Goal: Navigation & Orientation: Find specific page/section

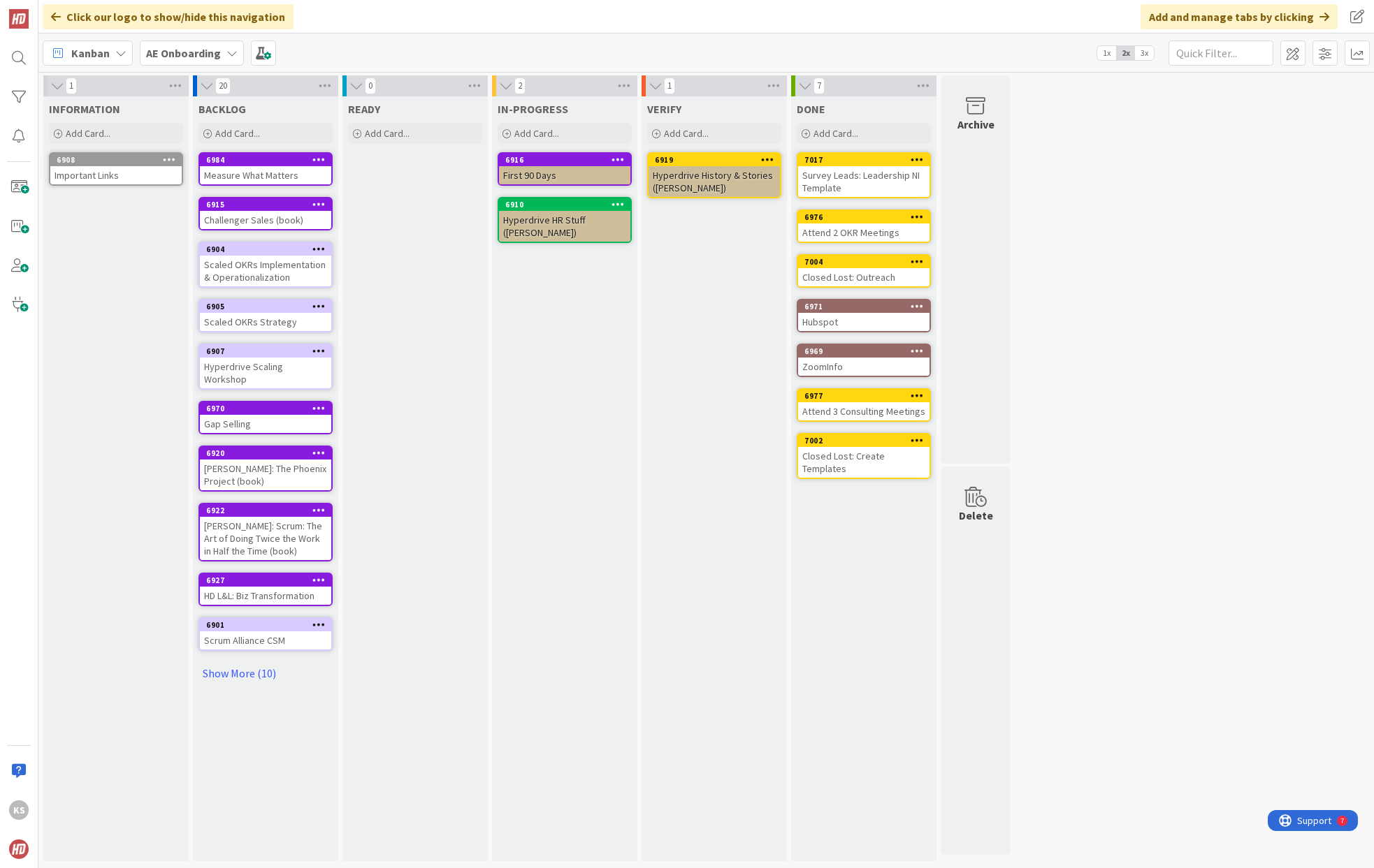
click at [174, 72] on div "1 INFORMATION Add Card... 6908 Important Links 20 BACKLOG Add Card... 6984 Meas…" at bounding box center [706, 470] width 1335 height 796
click at [177, 62] on div "AE Onboarding" at bounding box center [191, 53] width 104 height 25
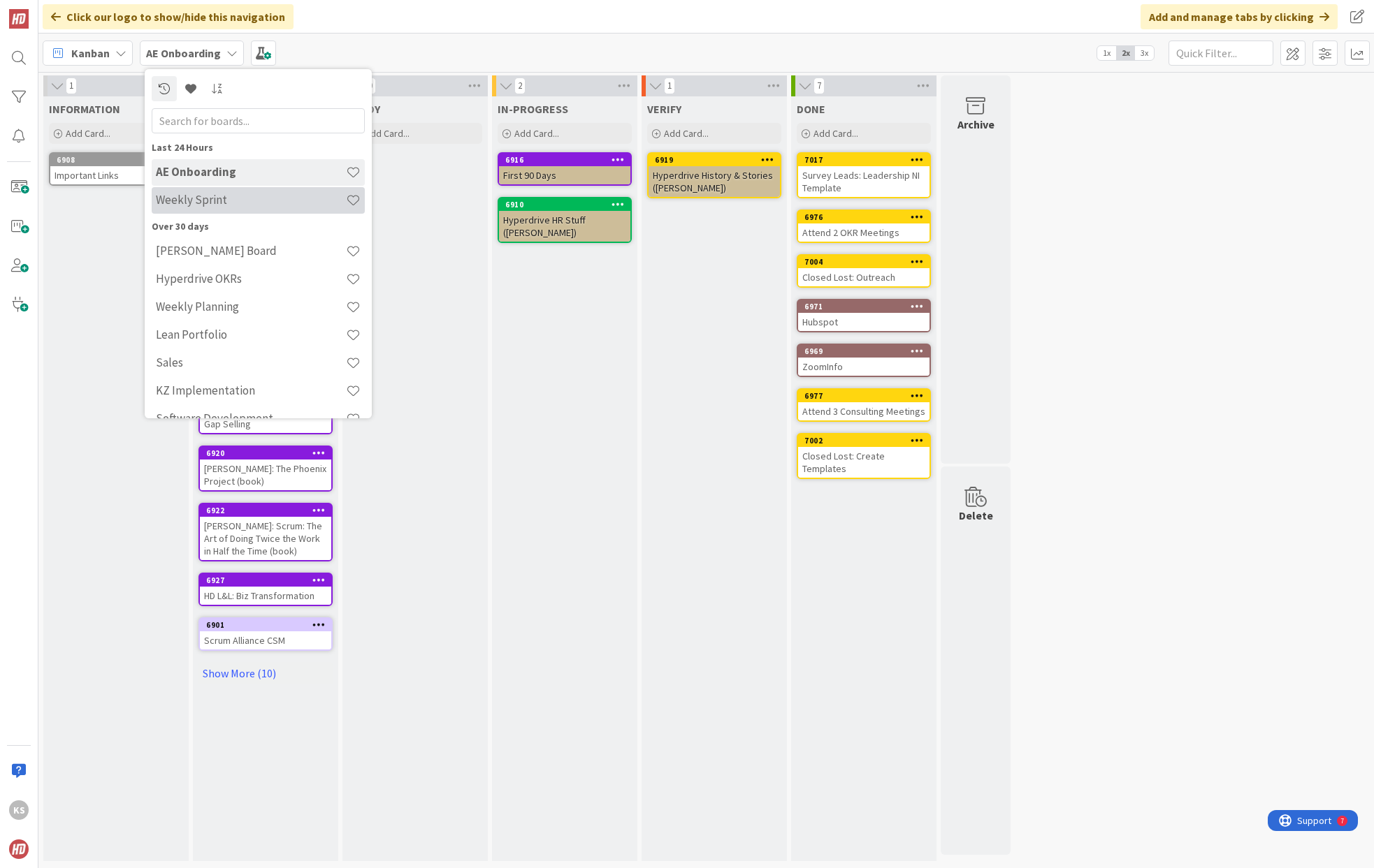
click at [226, 204] on h4 "Weekly Sprint" at bounding box center [251, 199] width 190 height 14
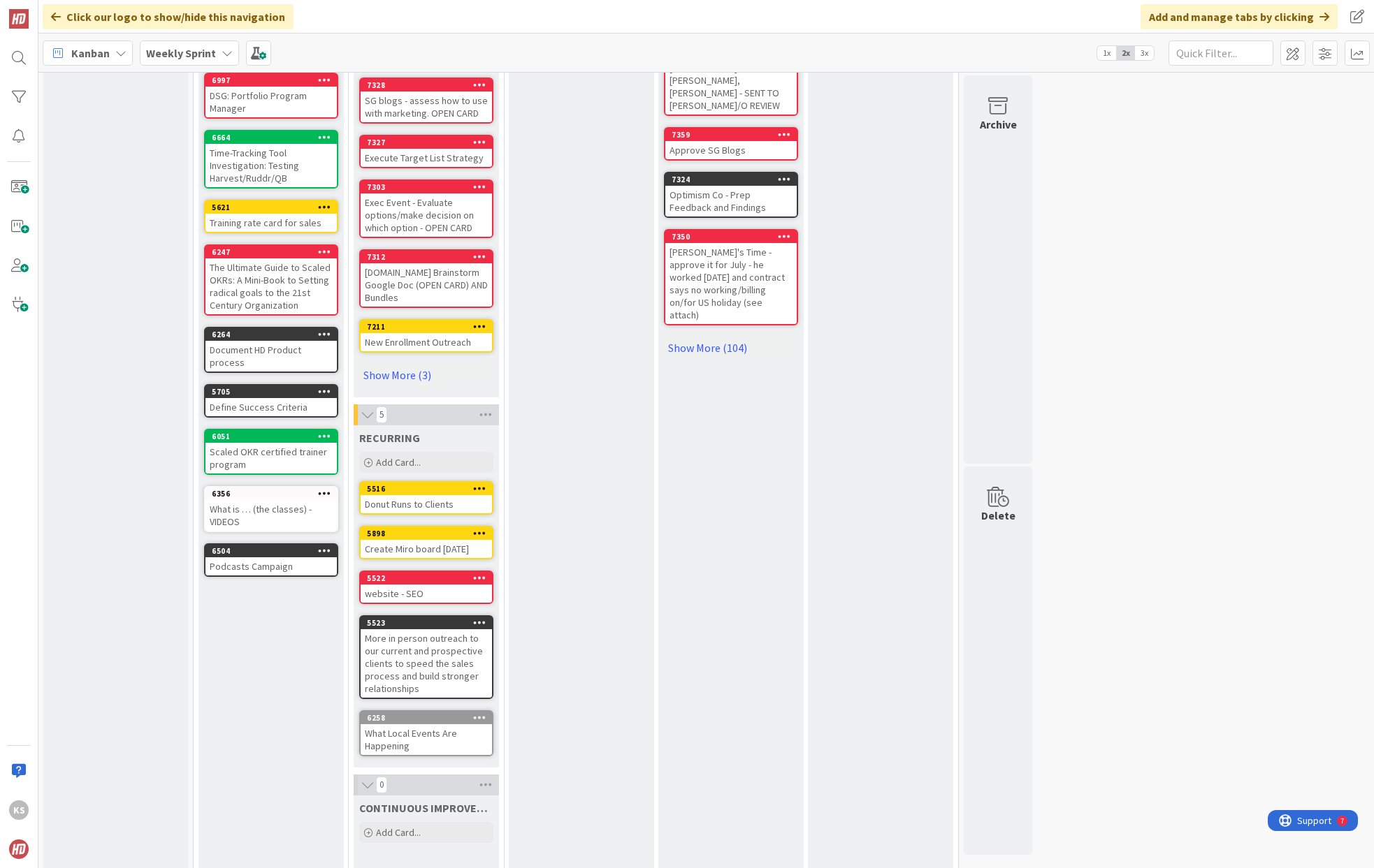
scroll to position [364, 0]
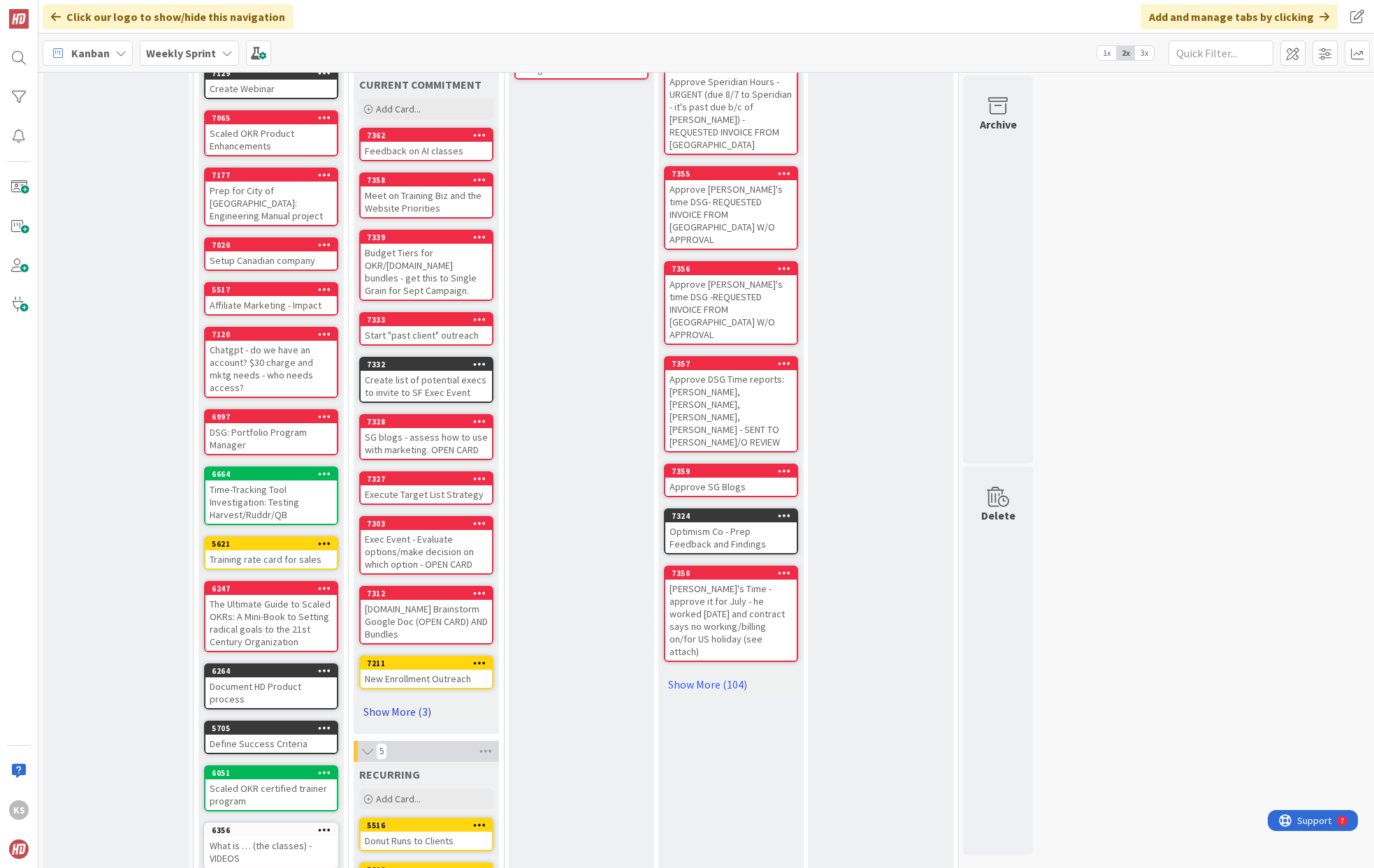
click at [398, 700] on link "Show More (3)" at bounding box center [426, 711] width 134 height 22
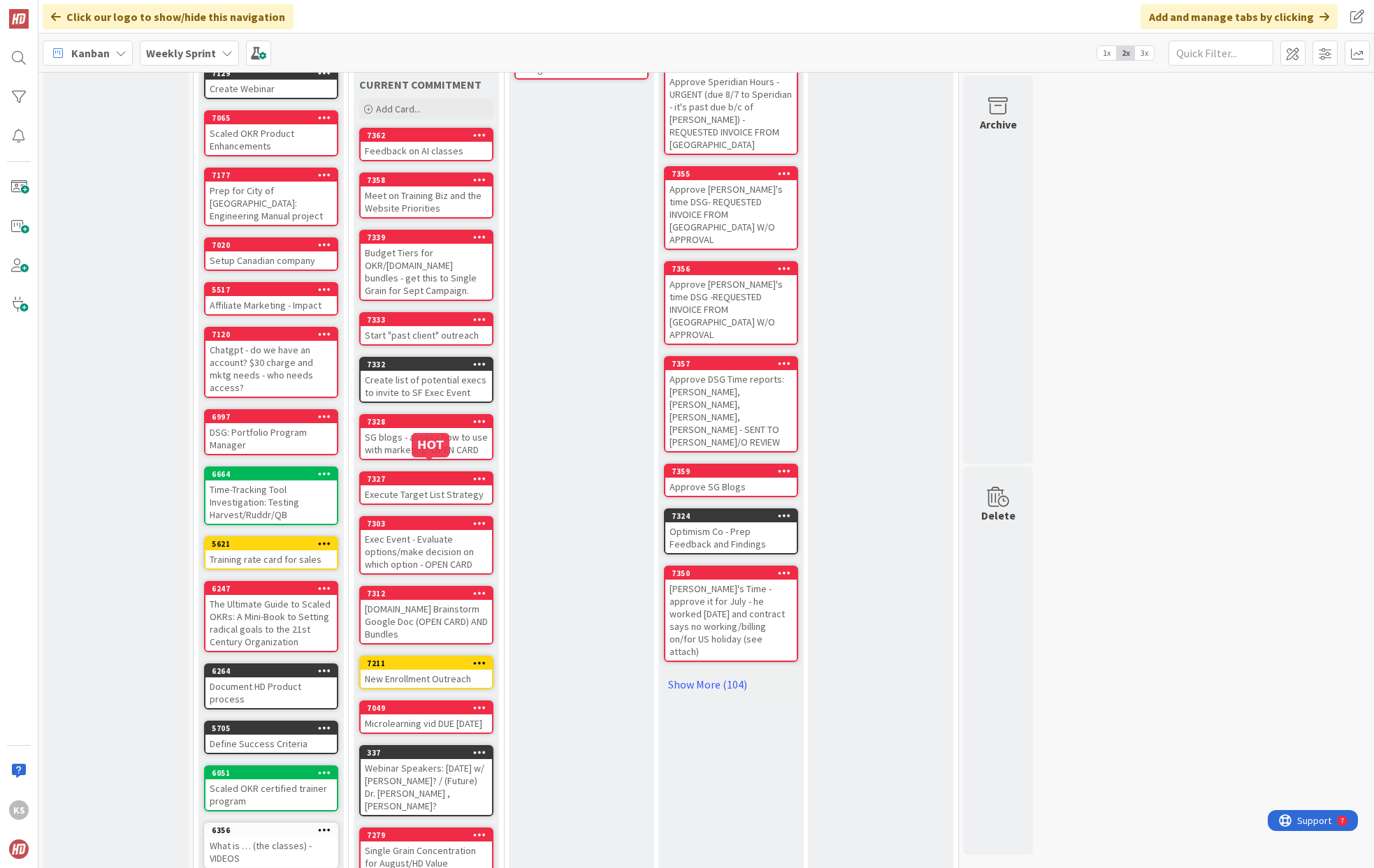
click at [423, 473] on div "7327" at bounding box center [426, 479] width 131 height 13
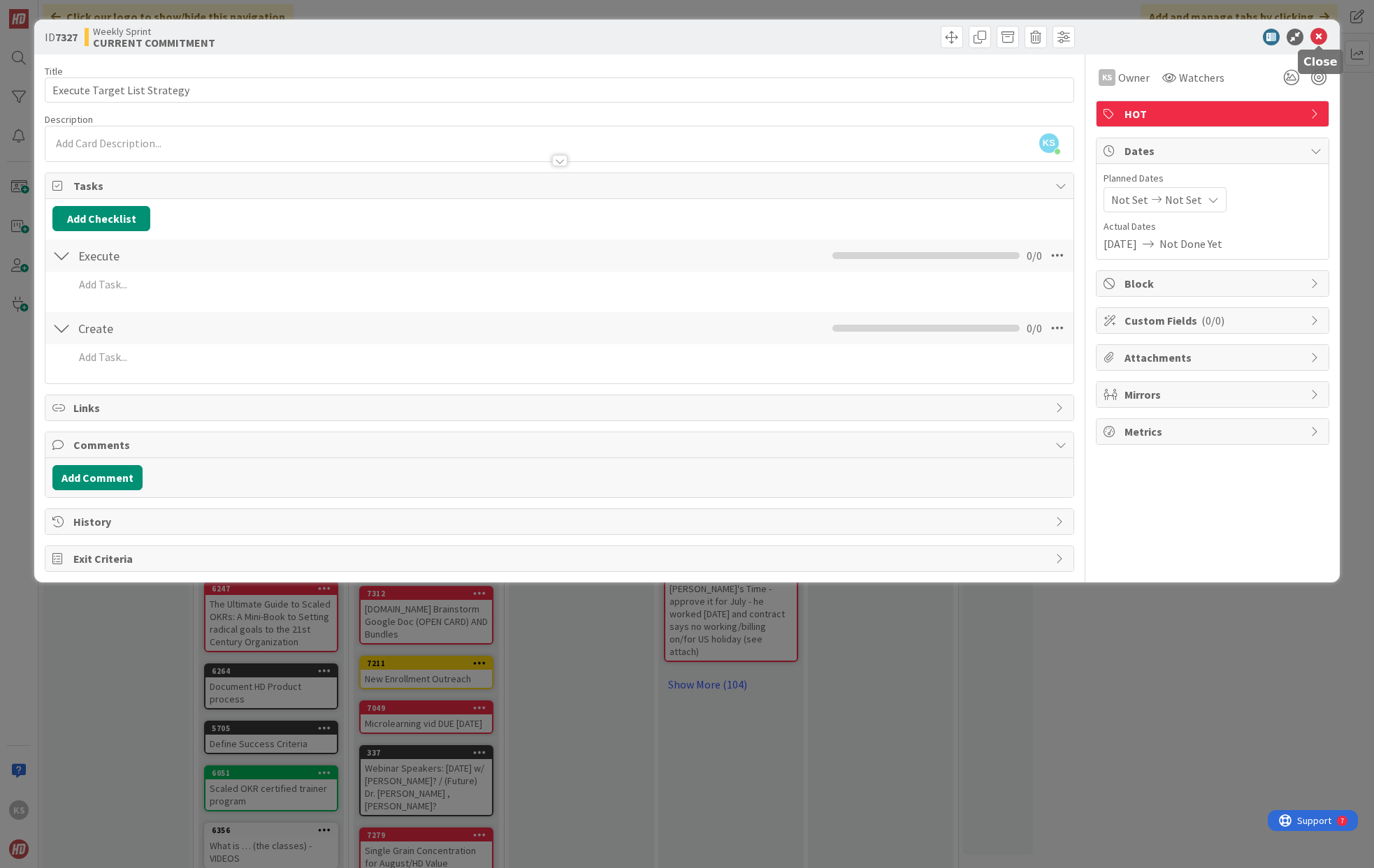
drag, startPoint x: 1321, startPoint y: 43, endPoint x: 1323, endPoint y: 34, distance: 9.2
click at [1323, 34] on icon at bounding box center [1318, 37] width 17 height 17
